Goal: Navigation & Orientation: Find specific page/section

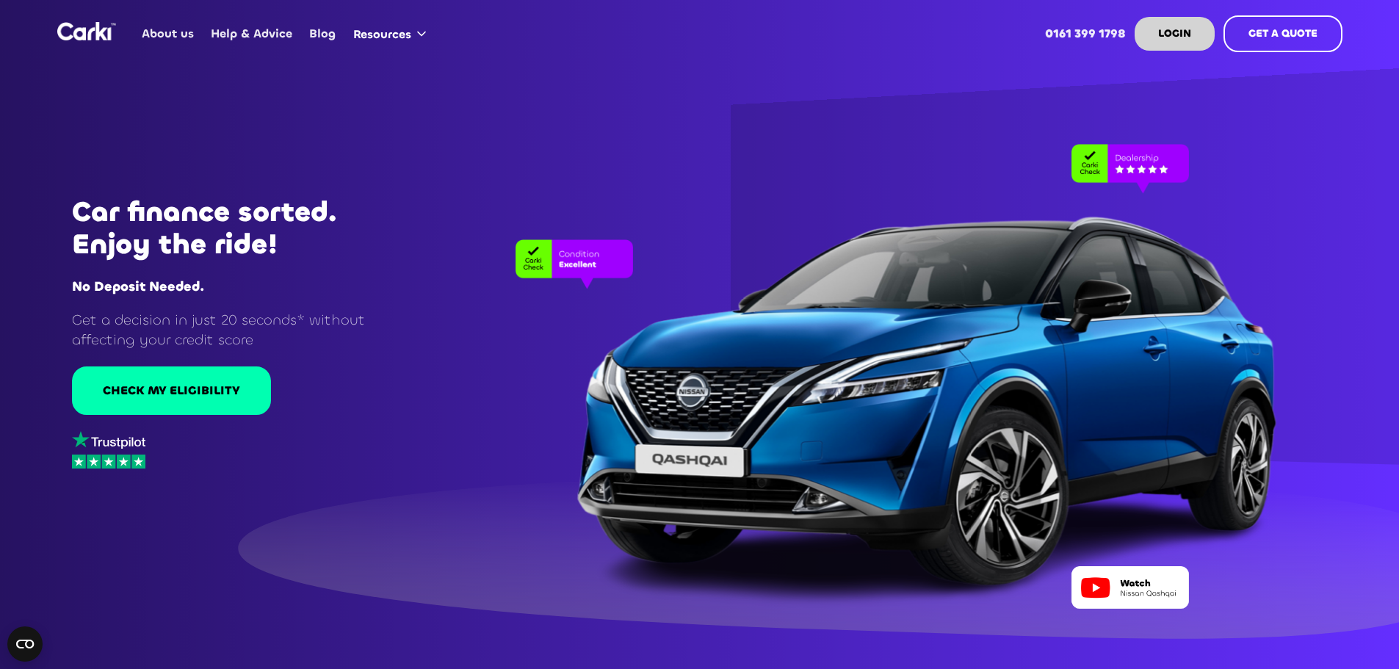
click at [263, 40] on link "Help & Advice" at bounding box center [252, 33] width 98 height 57
click at [156, 28] on link "About us" at bounding box center [168, 33] width 69 height 57
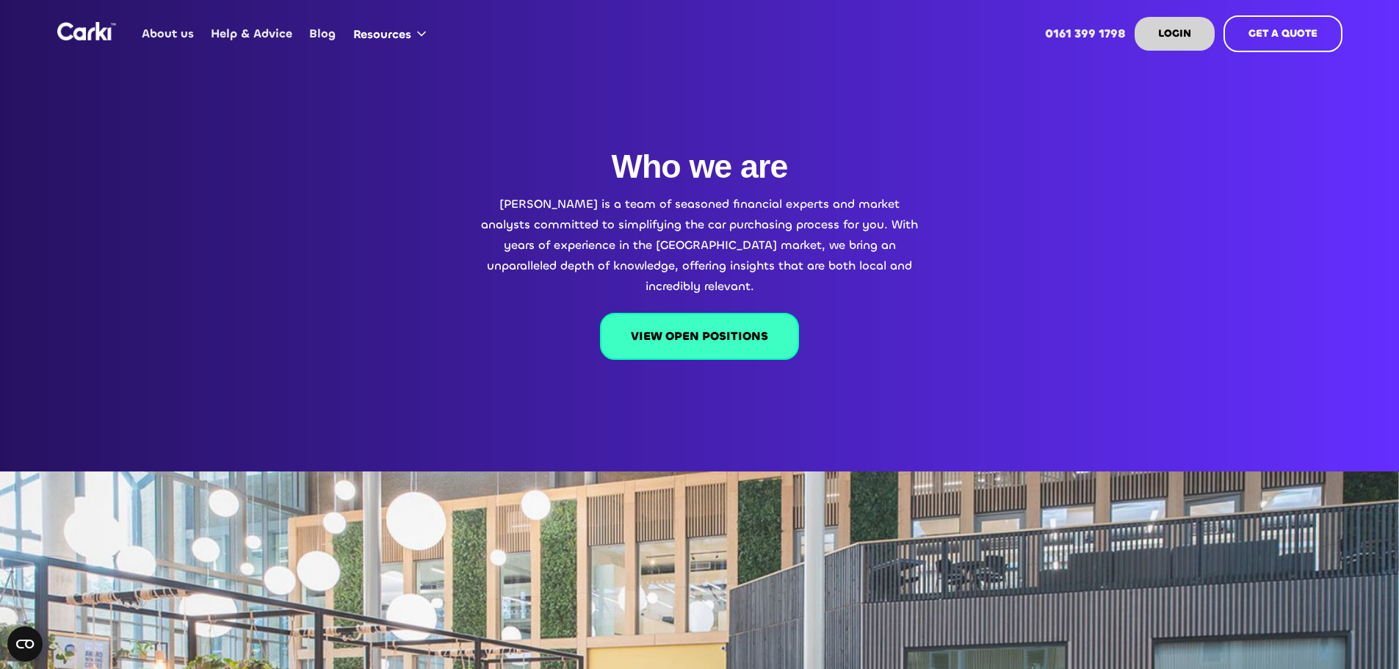
click at [709, 319] on link "VIEW OPEN POSITIONS" at bounding box center [699, 336] width 199 height 47
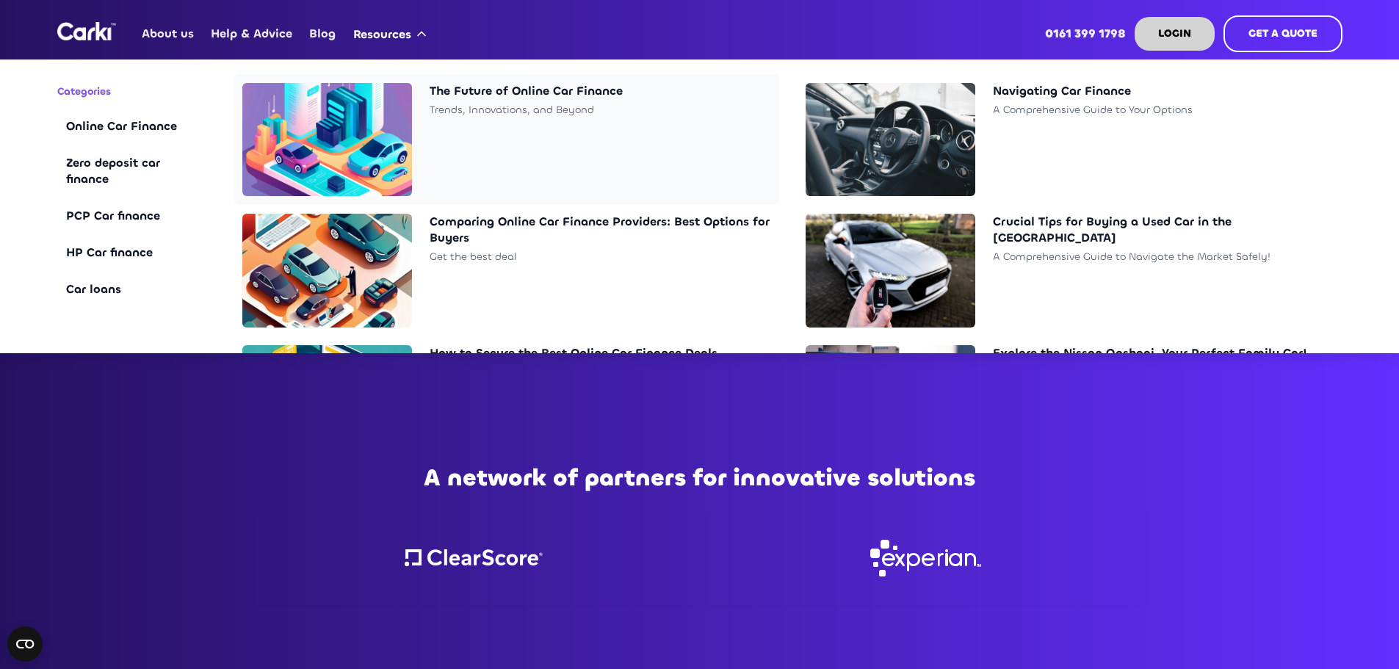
scroll to position [1889, 0]
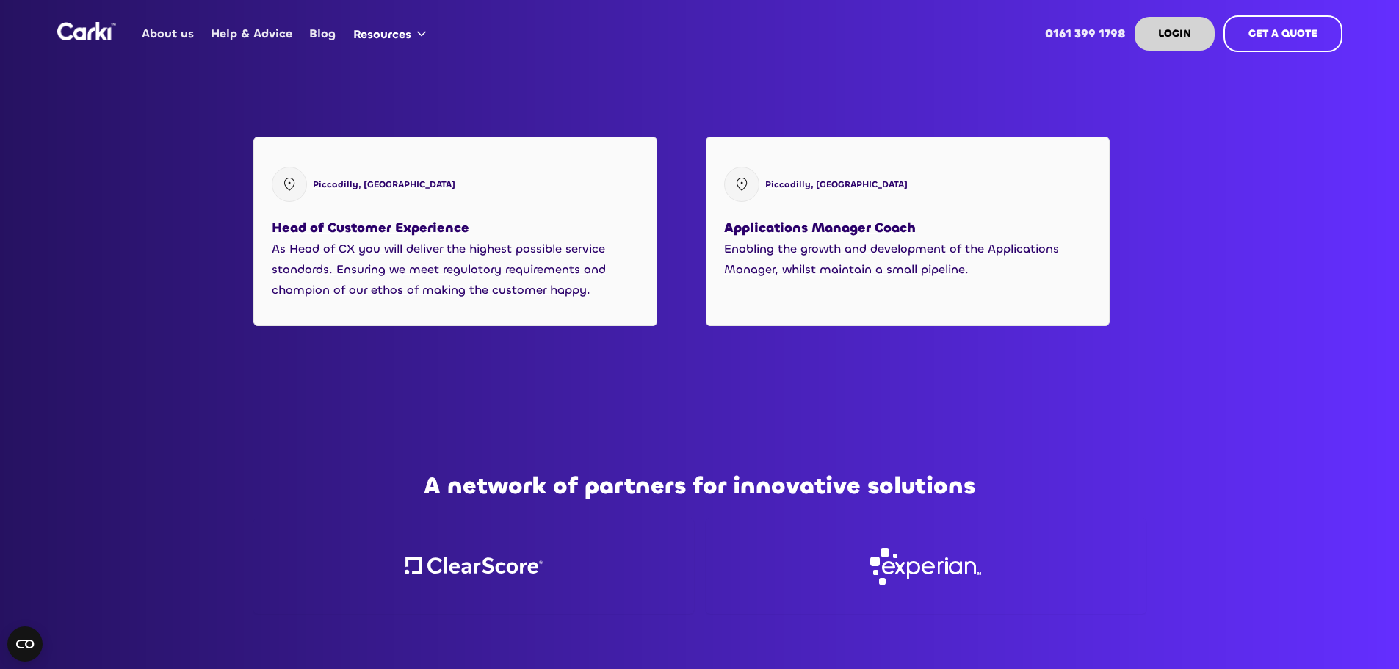
click at [103, 34] on img "home" at bounding box center [86, 31] width 59 height 18
